Goal: Information Seeking & Learning: Understand process/instructions

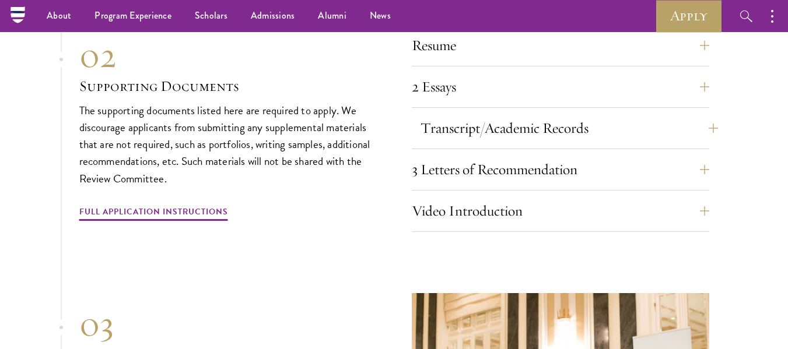
scroll to position [3966, 0]
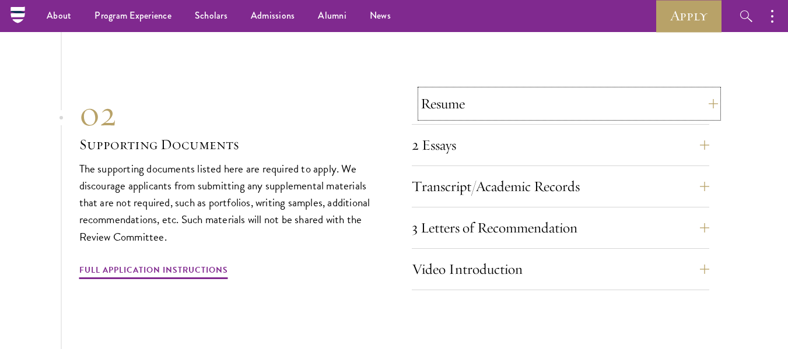
click at [558, 90] on button "Resume" at bounding box center [569, 104] width 297 height 28
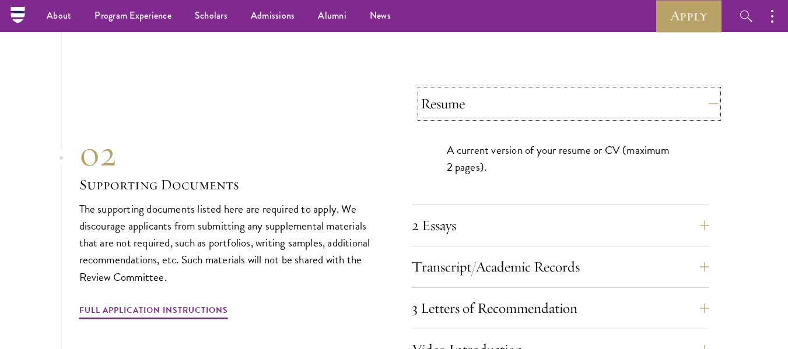
click at [558, 90] on button "Resume" at bounding box center [569, 104] width 297 height 28
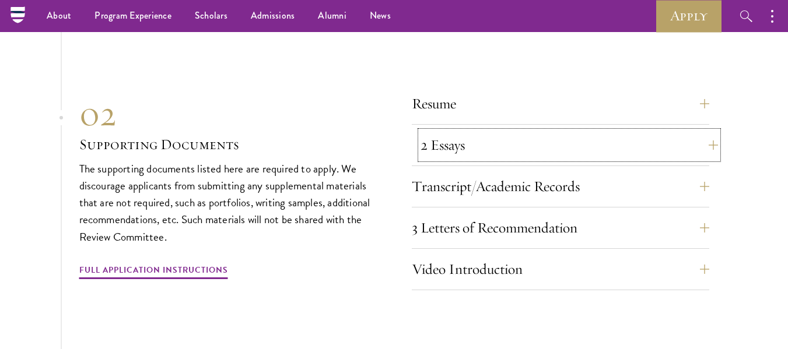
click at [558, 131] on button "2 Essays" at bounding box center [569, 145] width 297 height 28
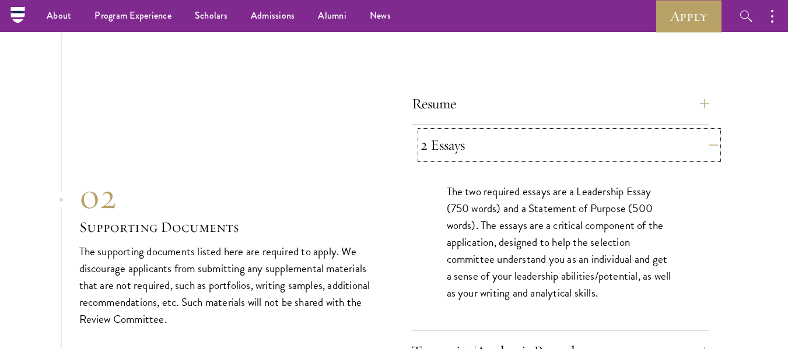
click at [555, 131] on button "2 Essays" at bounding box center [569, 145] width 297 height 28
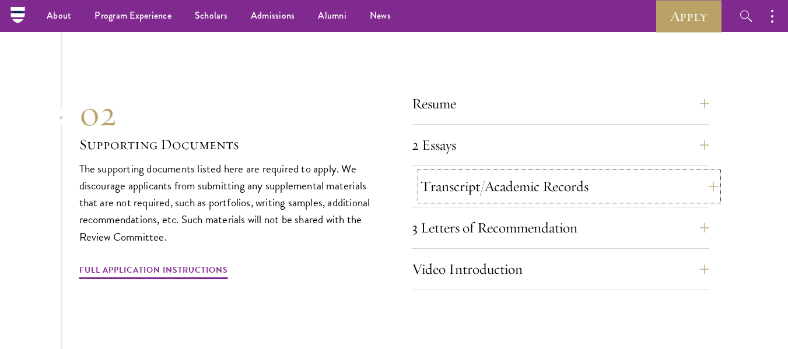
click at [559, 173] on button "Transcript/Academic Records" at bounding box center [569, 187] width 297 height 28
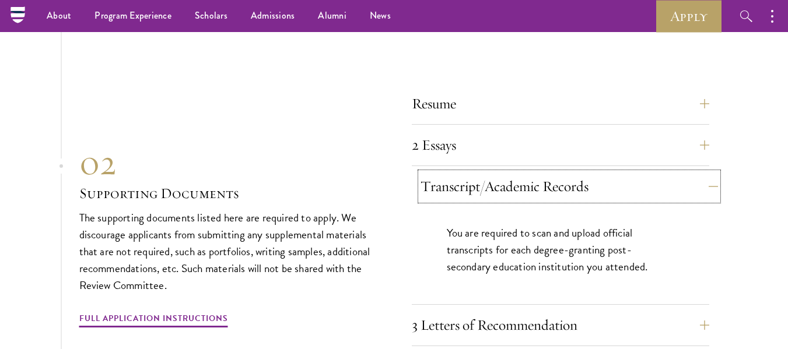
click at [559, 173] on button "Transcript/Academic Records" at bounding box center [569, 187] width 297 height 28
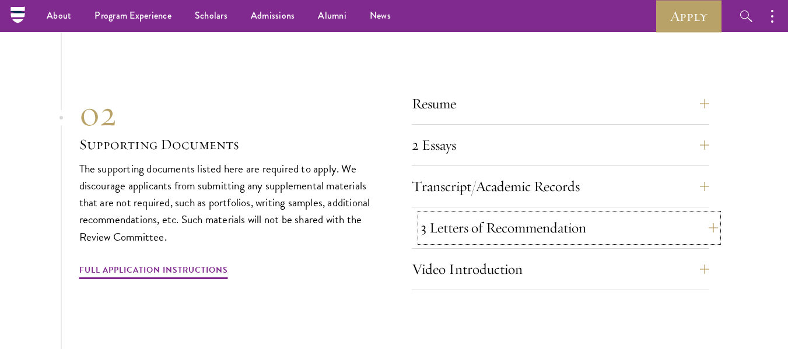
click at [571, 214] on button "3 Letters of Recommendation" at bounding box center [569, 228] width 297 height 28
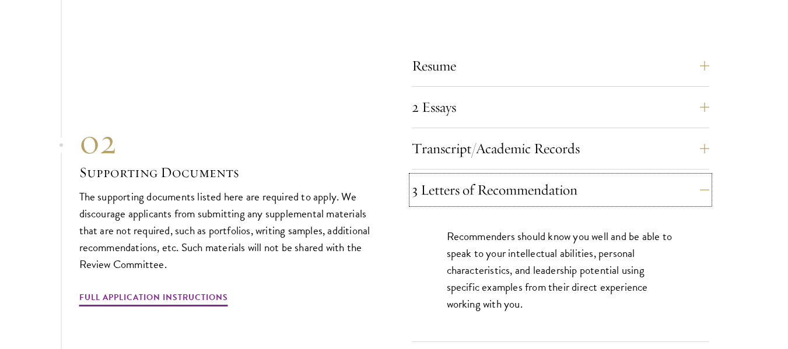
scroll to position [4024, 0]
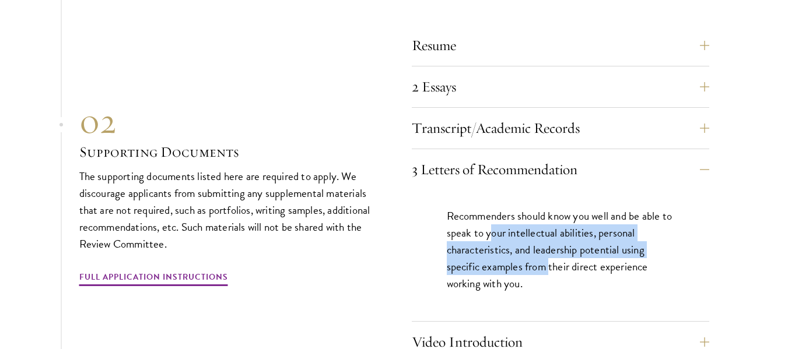
drag, startPoint x: 501, startPoint y: 201, endPoint x: 534, endPoint y: 214, distance: 35.6
click at [541, 232] on p "Recommenders should know you well and be able to speak to your intellectual abi…" at bounding box center [560, 250] width 227 height 85
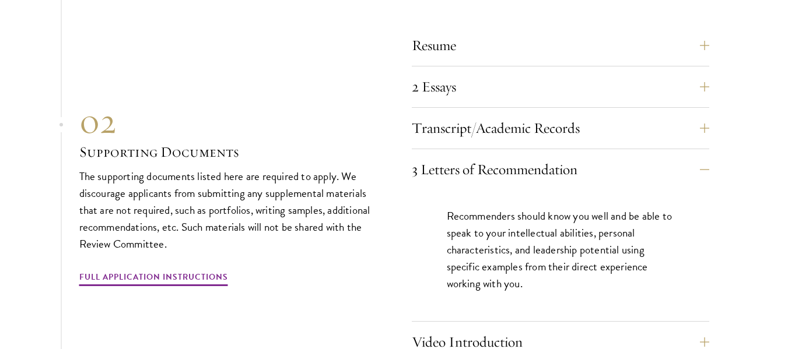
click at [508, 161] on div "3 Letters of Recommendation Recommenders should know you well and be able to sp…" at bounding box center [560, 239] width 297 height 166
click at [496, 156] on button "3 Letters of Recommendation" at bounding box center [569, 170] width 297 height 28
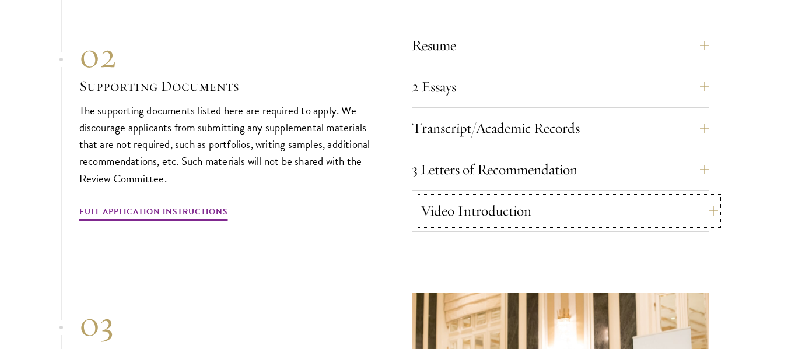
click at [494, 197] on button "Video Introduction" at bounding box center [569, 211] width 297 height 28
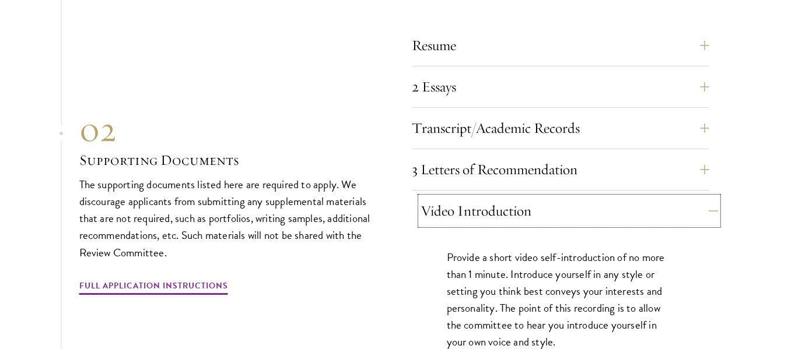
click at [494, 197] on button "Video Introduction" at bounding box center [569, 211] width 297 height 28
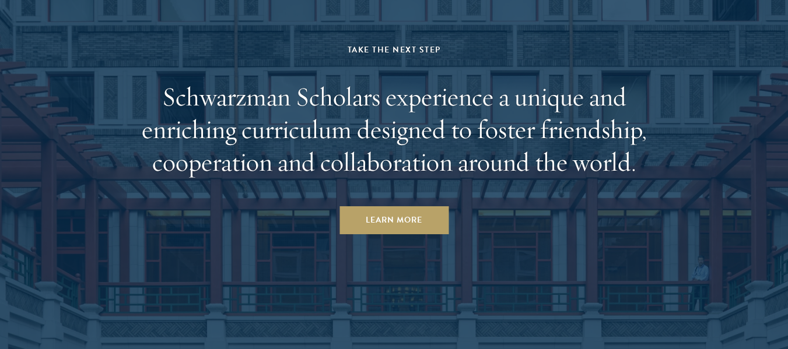
scroll to position [6136, 0]
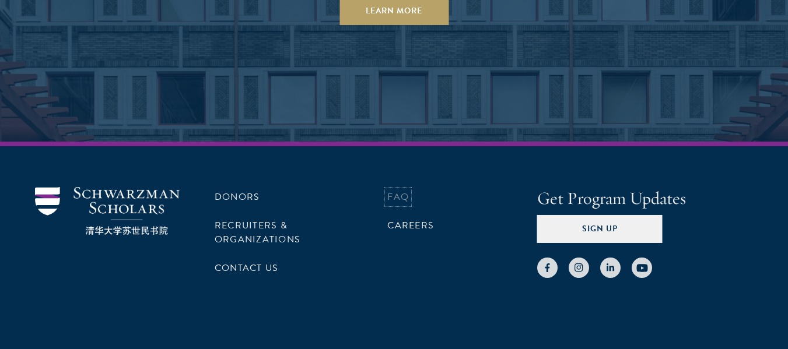
click at [403, 190] on link "FAQ" at bounding box center [398, 197] width 22 height 14
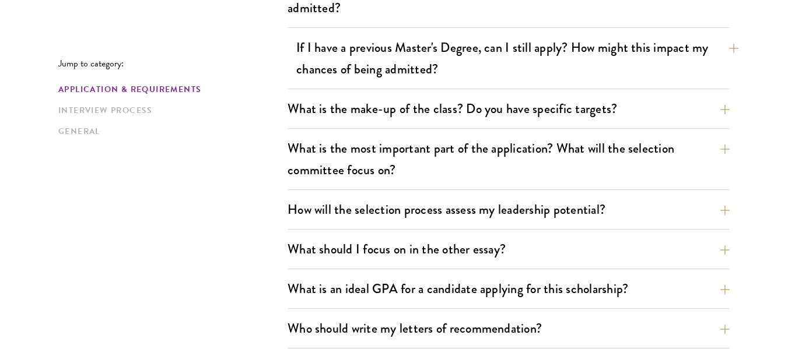
scroll to position [642, 0]
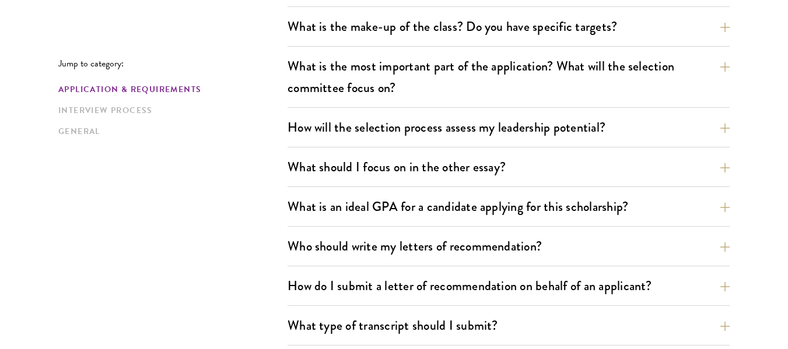
click at [102, 115] on link "Interview Process" at bounding box center [169, 110] width 222 height 12
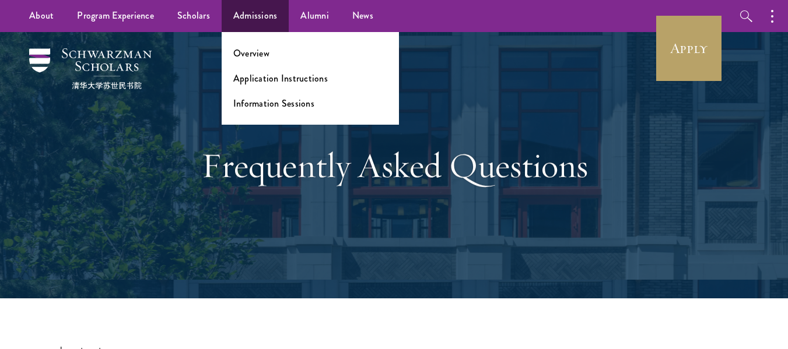
click at [281, 113] on ul "Overview Application Instructions Information Sessions" at bounding box center [310, 78] width 177 height 93
click at [276, 107] on link "Information Sessions" at bounding box center [273, 103] width 81 height 13
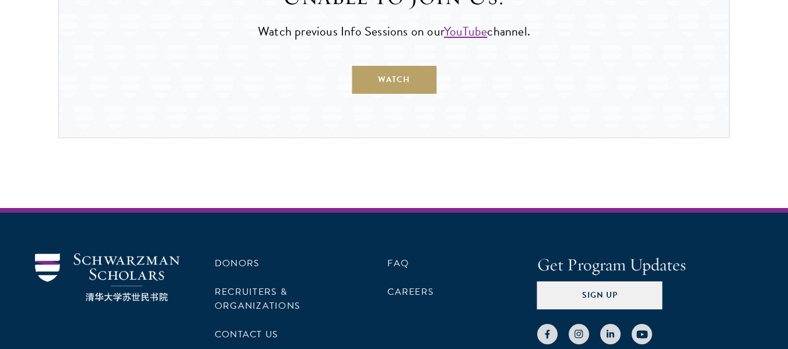
scroll to position [1123, 0]
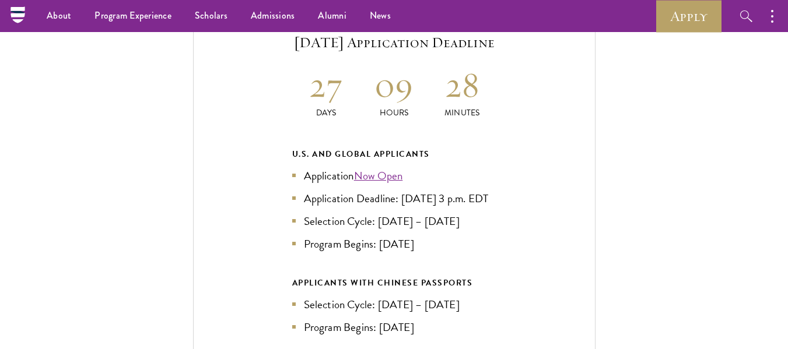
scroll to position [2508, 0]
drag, startPoint x: 458, startPoint y: 215, endPoint x: 295, endPoint y: 212, distance: 162.7
click at [295, 213] on li "Selection Cycle: [DATE] – [DATE]" at bounding box center [394, 221] width 204 height 17
